Goal: Information Seeking & Learning: Learn about a topic

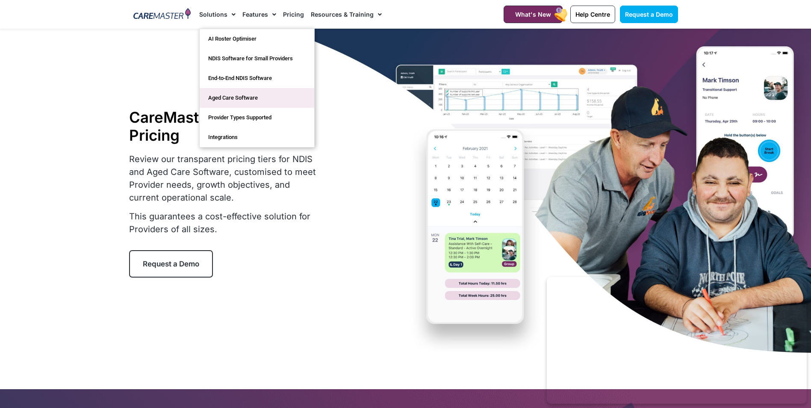
click at [244, 94] on link "Aged Care Software" at bounding box center [257, 98] width 115 height 20
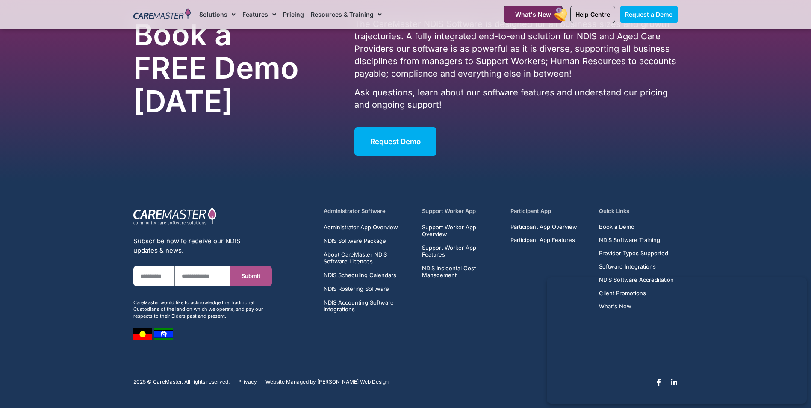
scroll to position [2402, 0]
